Goal: Task Accomplishment & Management: Manage account settings

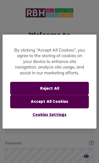
scroll to position [47, 0]
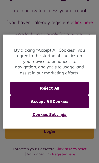
click at [66, 101] on button "Accept All Cookies" at bounding box center [49, 101] width 79 height 13
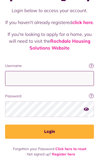
click at [64, 78] on input "Username" at bounding box center [49, 78] width 88 height 15
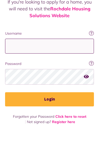
type input "**********"
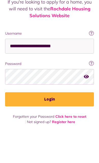
scroll to position [47, 0]
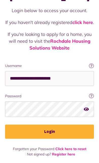
click at [72, 127] on button "Login" at bounding box center [49, 132] width 88 height 14
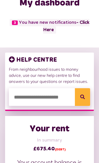
scroll to position [34, 0]
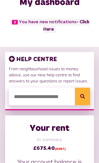
click at [77, 23] on link "- Click Here" at bounding box center [66, 26] width 46 height 12
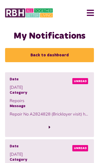
click at [70, 58] on link "Back to dashboard" at bounding box center [49, 55] width 88 height 14
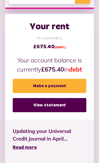
scroll to position [134, 0]
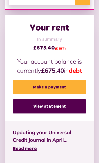
click at [65, 104] on link "View statement" at bounding box center [49, 106] width 73 height 14
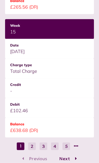
scroll to position [761, 0]
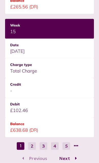
click at [34, 147] on button "2" at bounding box center [32, 146] width 8 height 8
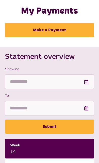
scroll to position [0, 0]
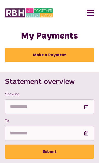
click at [91, 15] on button "Menu" at bounding box center [88, 13] width 11 height 16
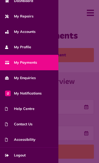
scroll to position [37, 0]
click at [27, 154] on link "Logout" at bounding box center [29, 155] width 58 height 15
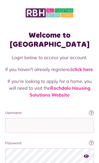
scroll to position [81, 0]
